Goal: Information Seeking & Learning: Learn about a topic

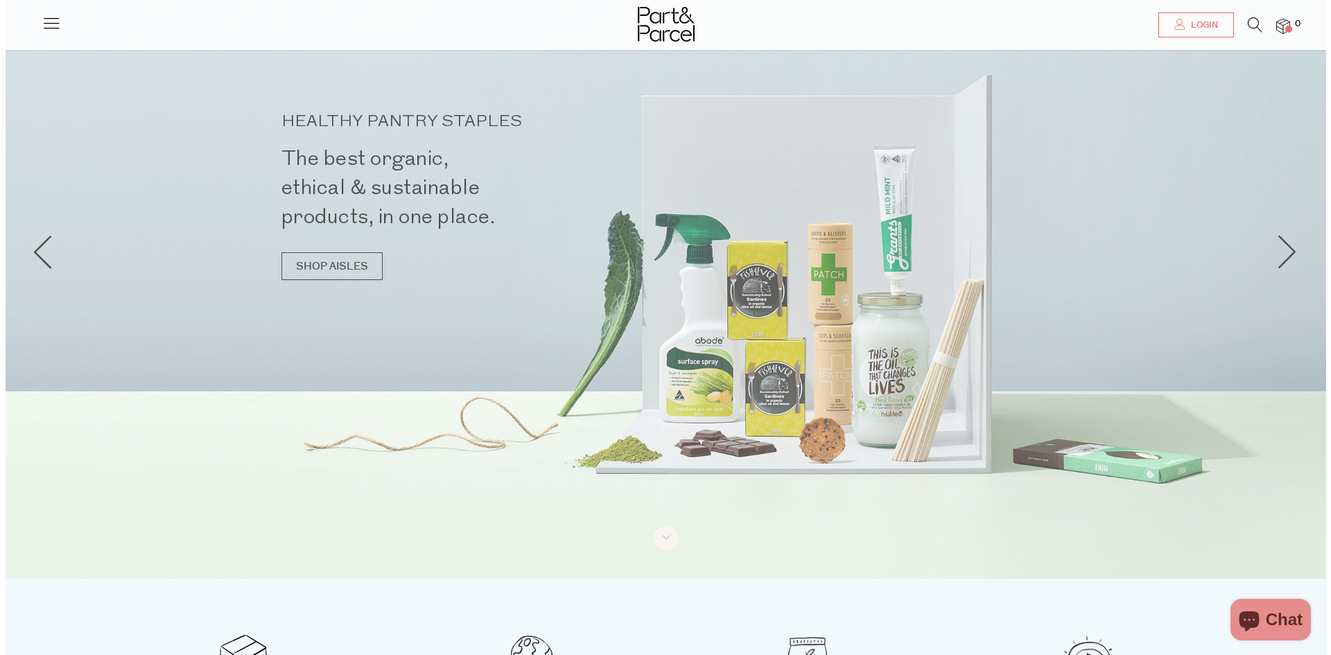
scroll to position [69, 0]
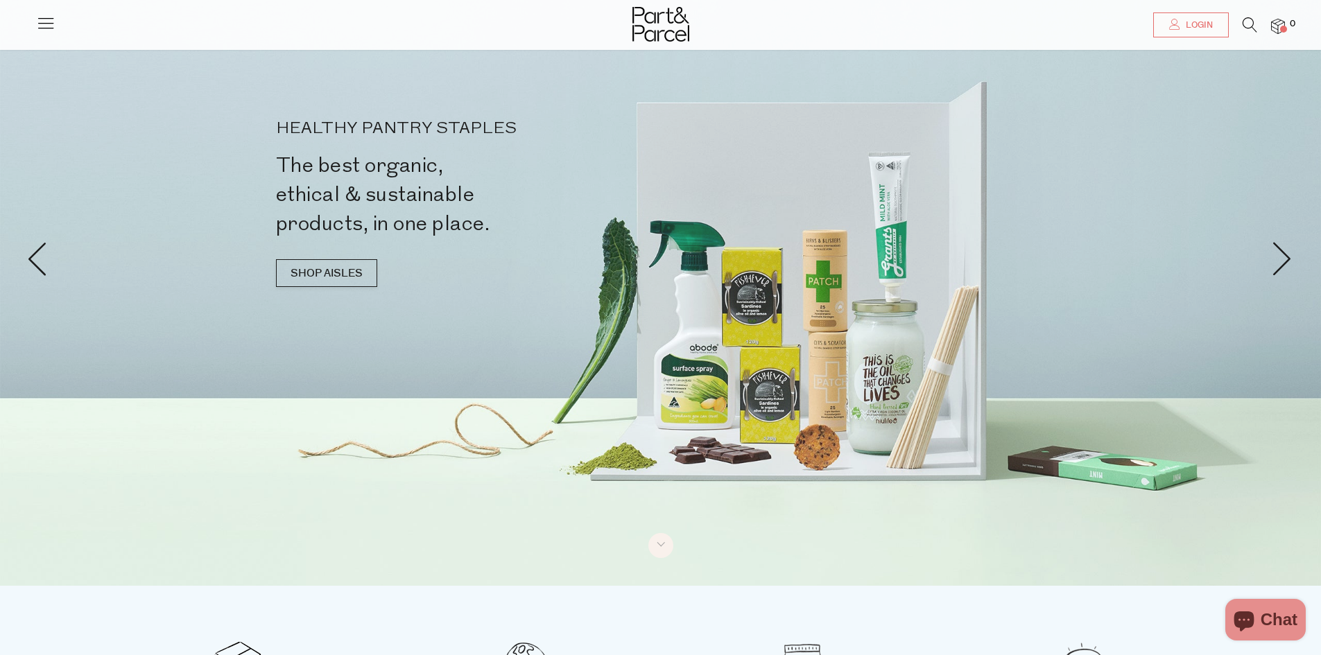
click at [44, 21] on icon at bounding box center [45, 22] width 19 height 19
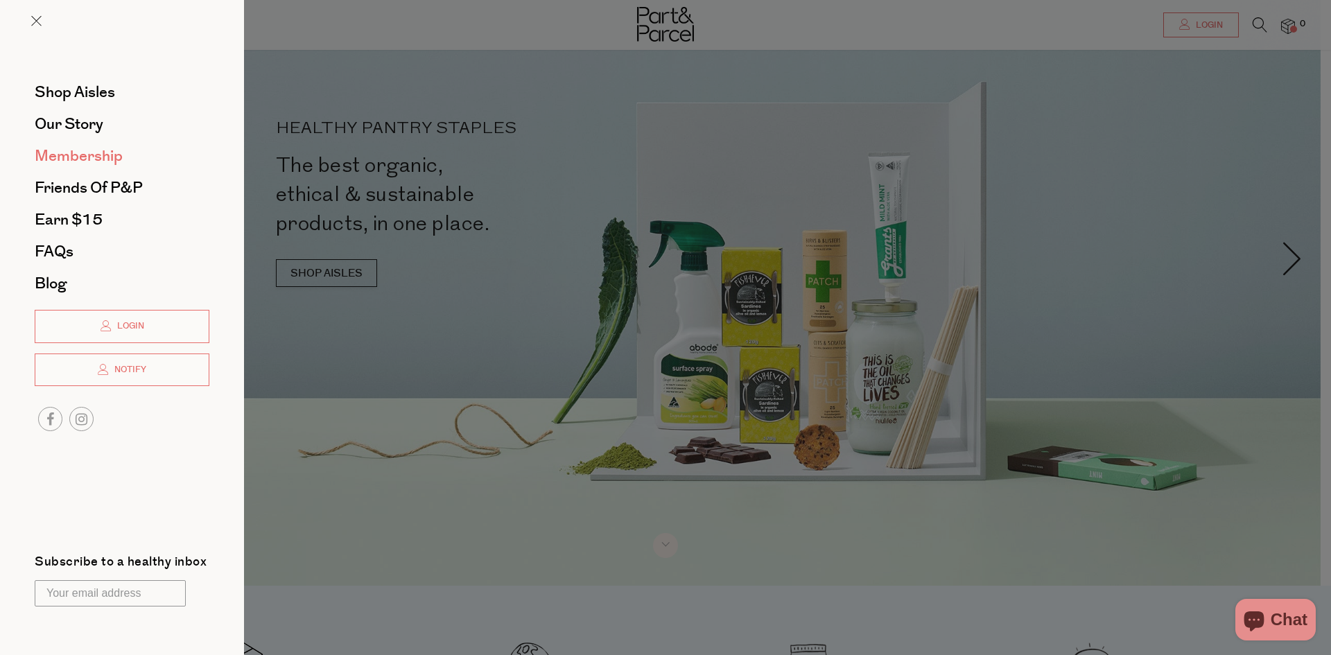
click at [88, 157] on span "Membership" at bounding box center [79, 156] width 88 height 22
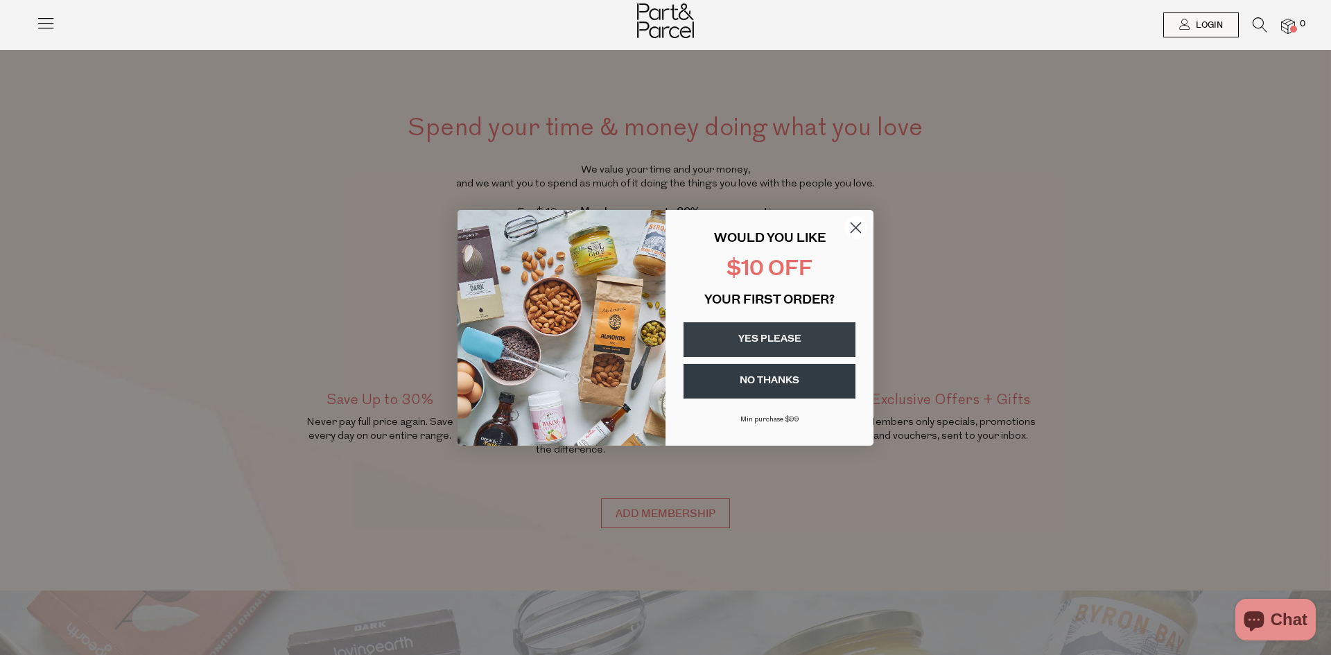
click at [855, 223] on circle "Close dialog" at bounding box center [855, 227] width 23 height 23
